Goal: Check status: Check status

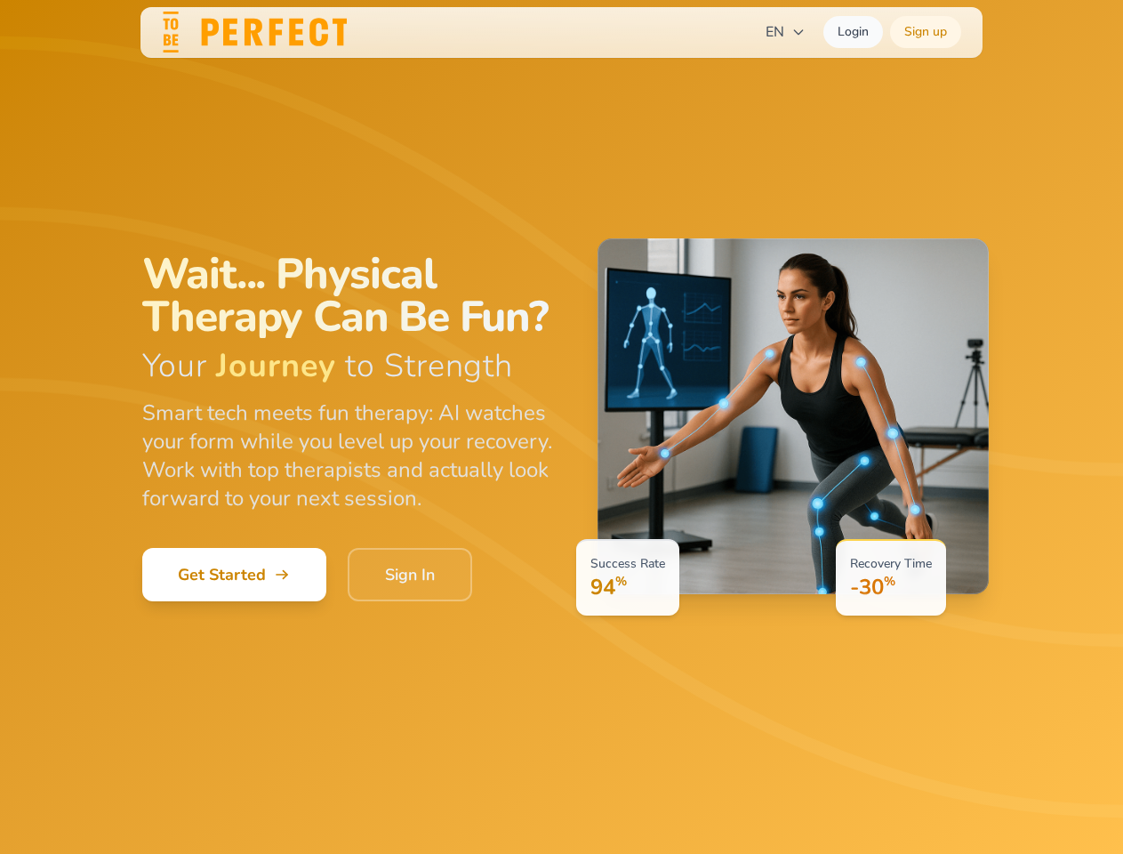
click at [569, 427] on div "Success Rate 94 % Recovery Time -30 %" at bounding box center [779, 426] width 420 height 377
click at [785, 32] on span "EN" at bounding box center [786, 31] width 40 height 21
